Goal: Task Accomplishment & Management: Use online tool/utility

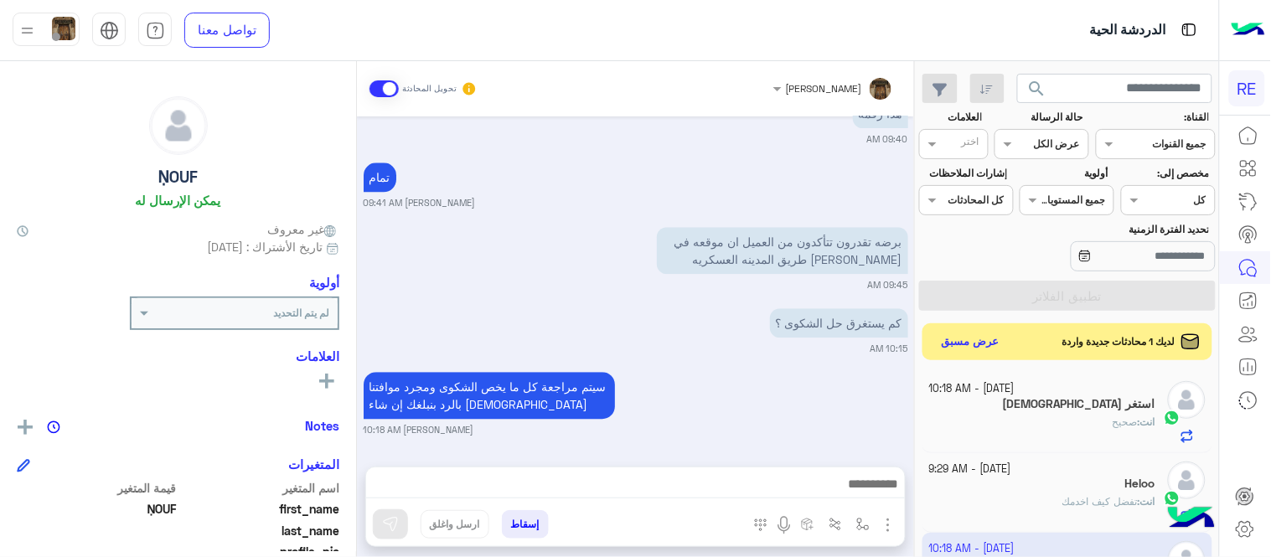
scroll to position [344, 0]
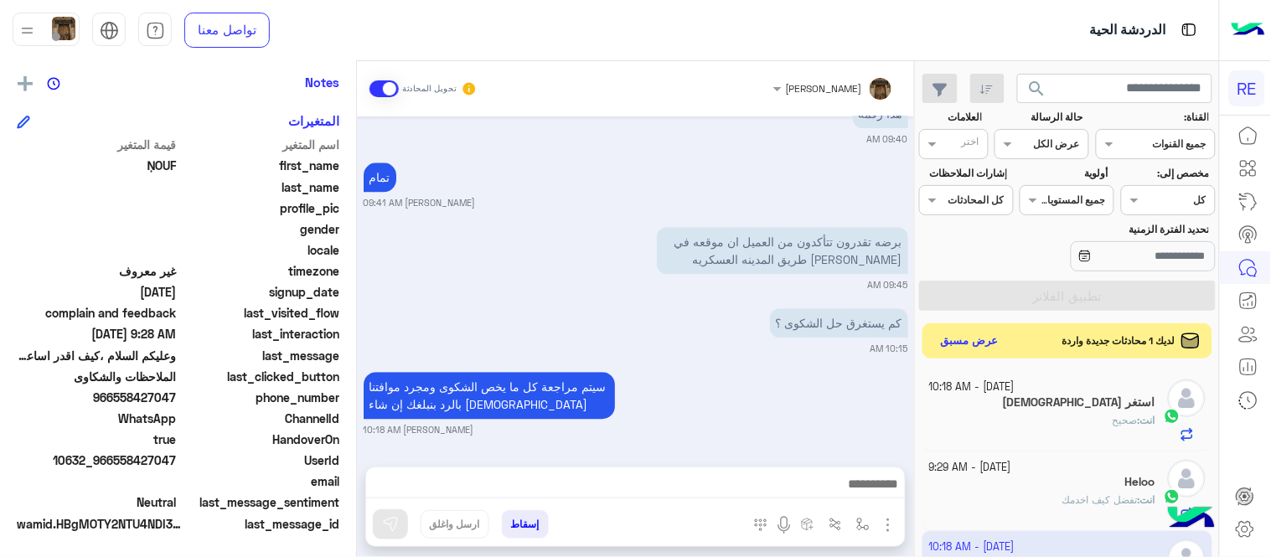
click at [976, 330] on button "عرض مسبق" at bounding box center [970, 341] width 70 height 23
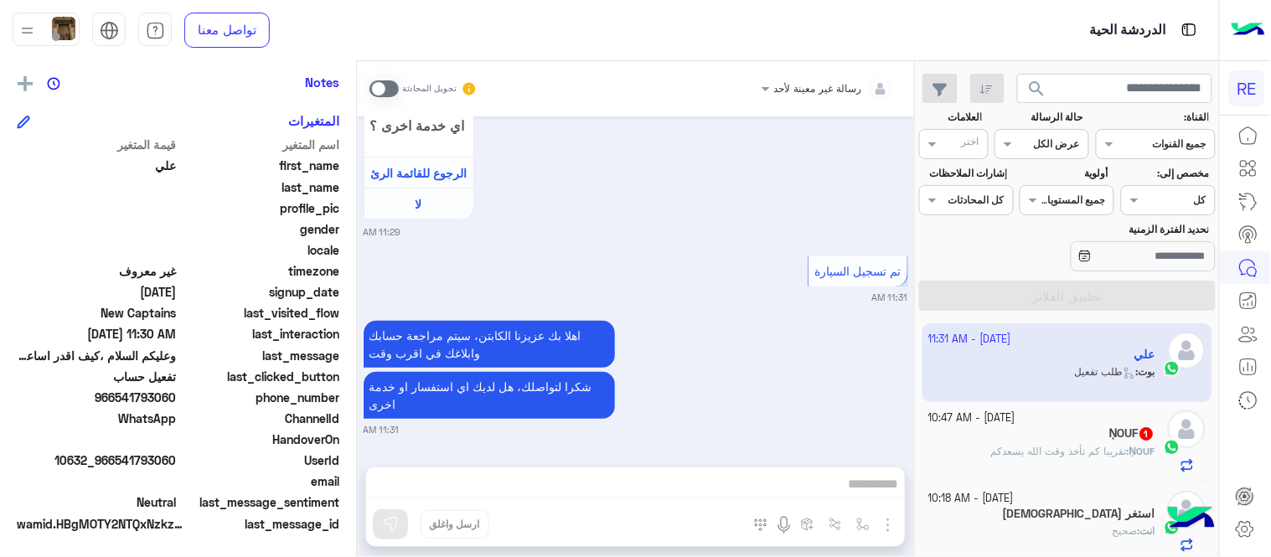
scroll to position [1718, 0]
